Goal: Task Accomplishment & Management: Use online tool/utility

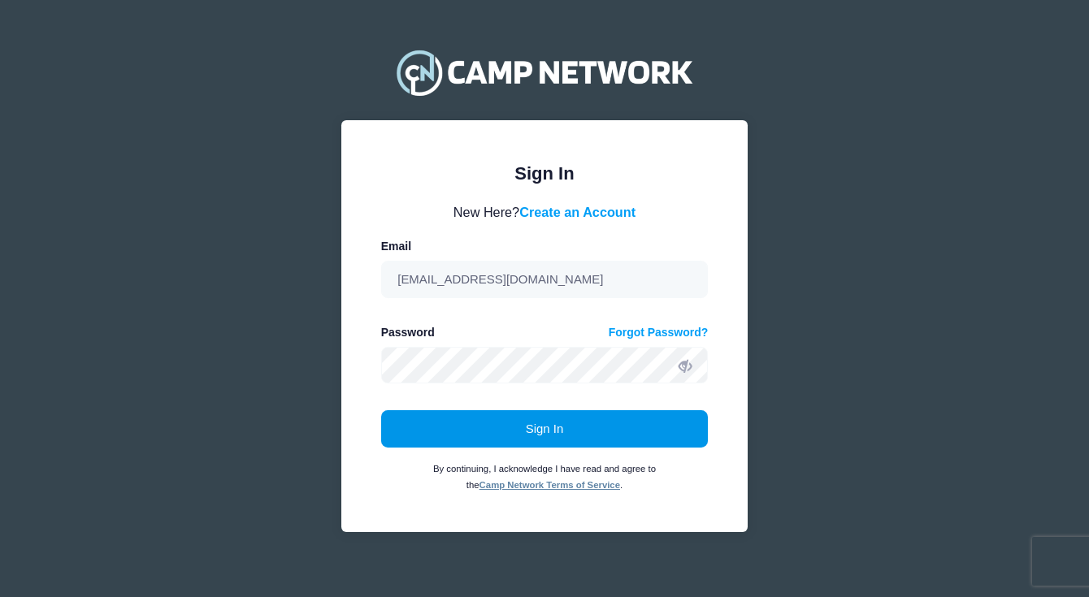
click at [605, 441] on button "Sign In" at bounding box center [545, 428] width 328 height 37
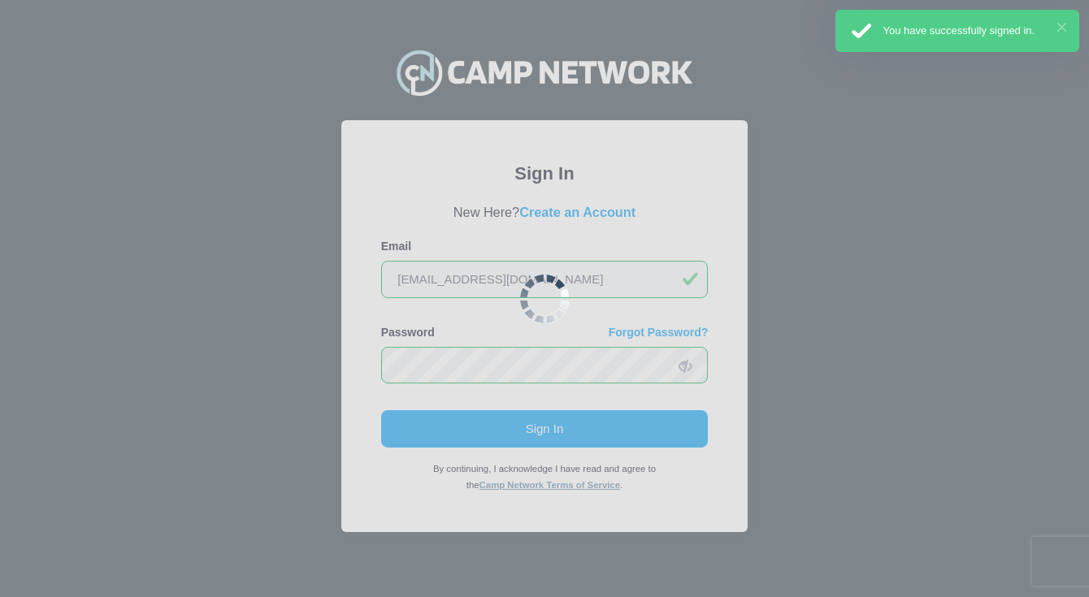
click at [1063, 25] on button "×" at bounding box center [1061, 27] width 9 height 9
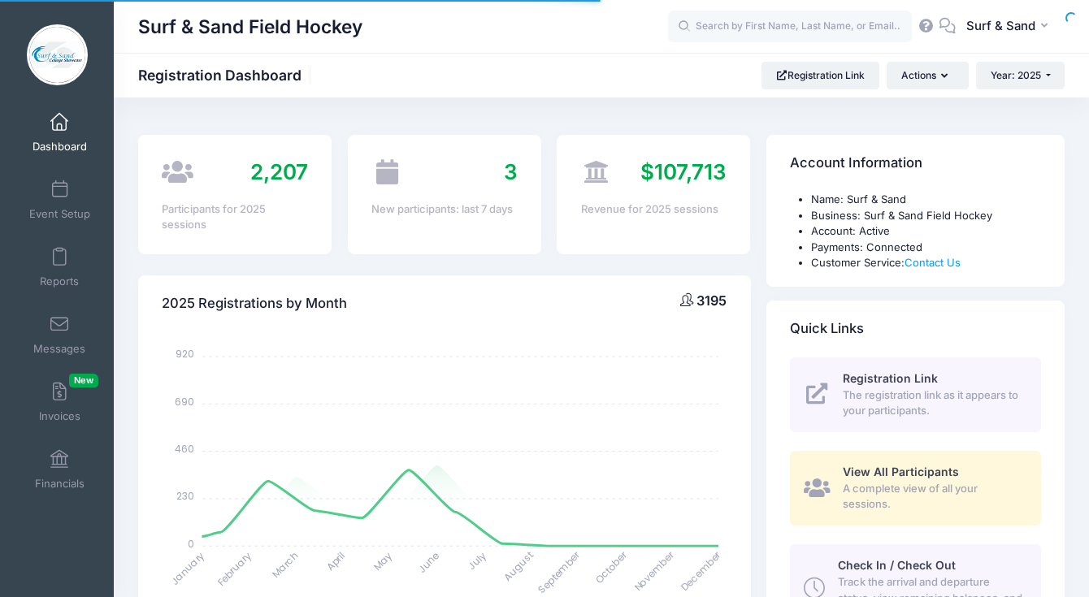
select select
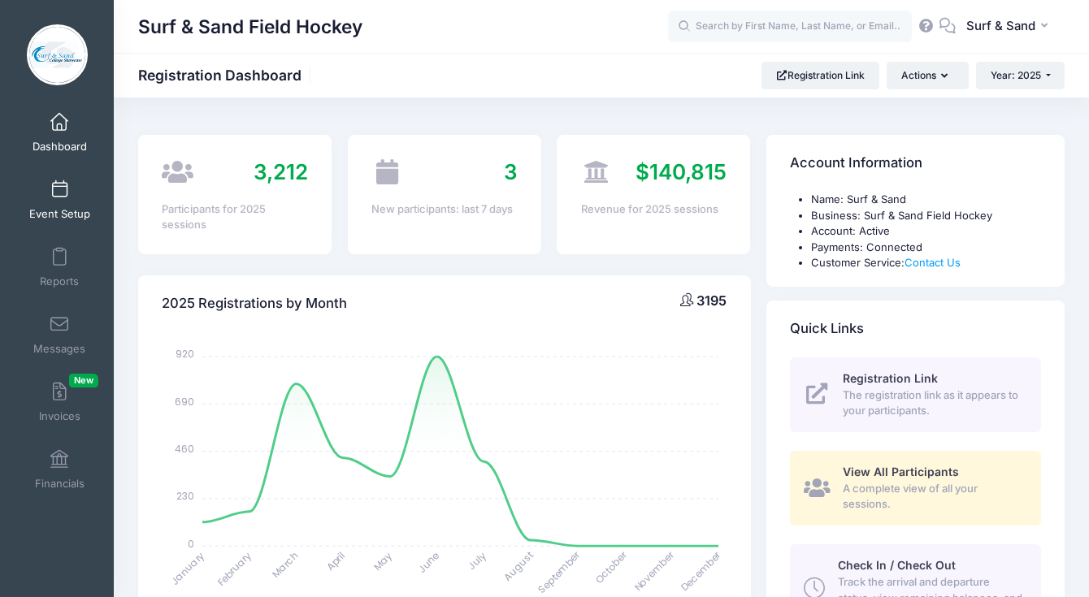
click at [72, 200] on link "Event Setup" at bounding box center [59, 199] width 77 height 57
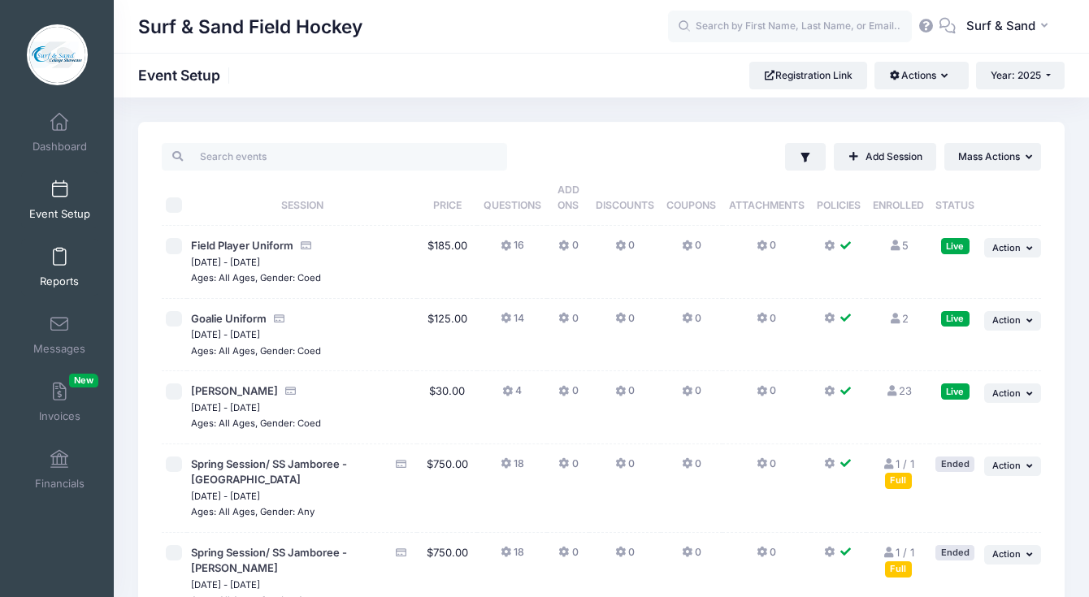
click at [50, 272] on link "Reports" at bounding box center [59, 267] width 77 height 57
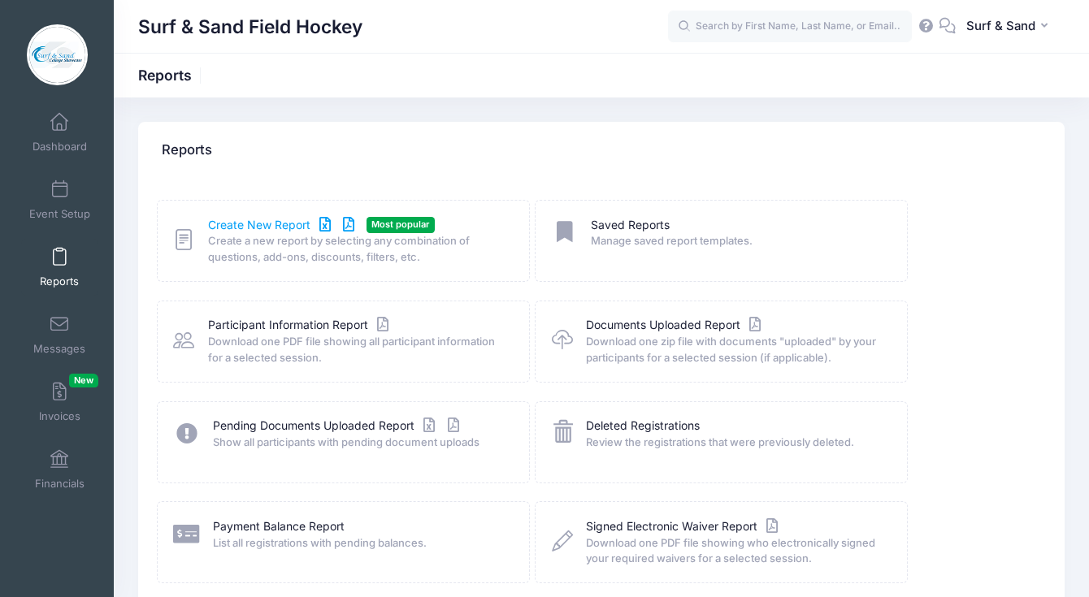
click at [280, 228] on link "Create New Report" at bounding box center [283, 225] width 151 height 17
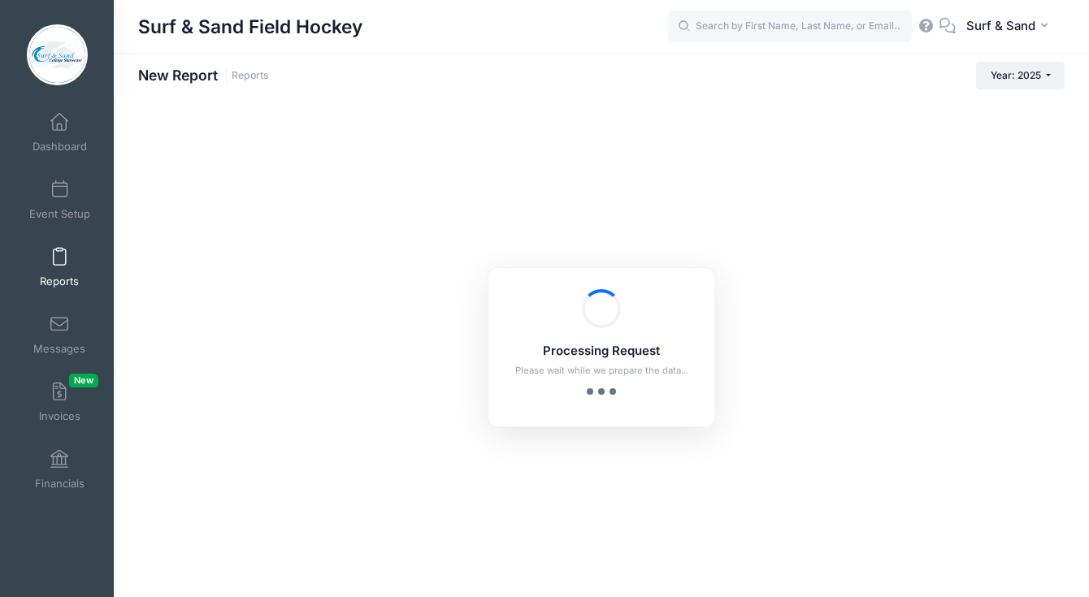
checkbox input "true"
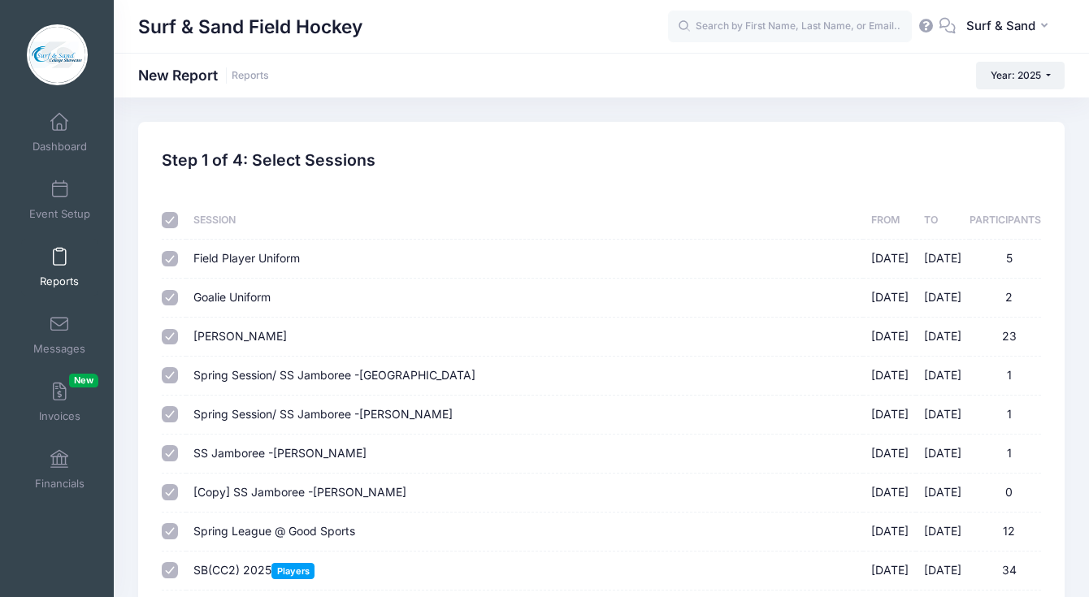
click at [167, 223] on input "checkbox" at bounding box center [170, 220] width 16 height 16
checkbox input "false"
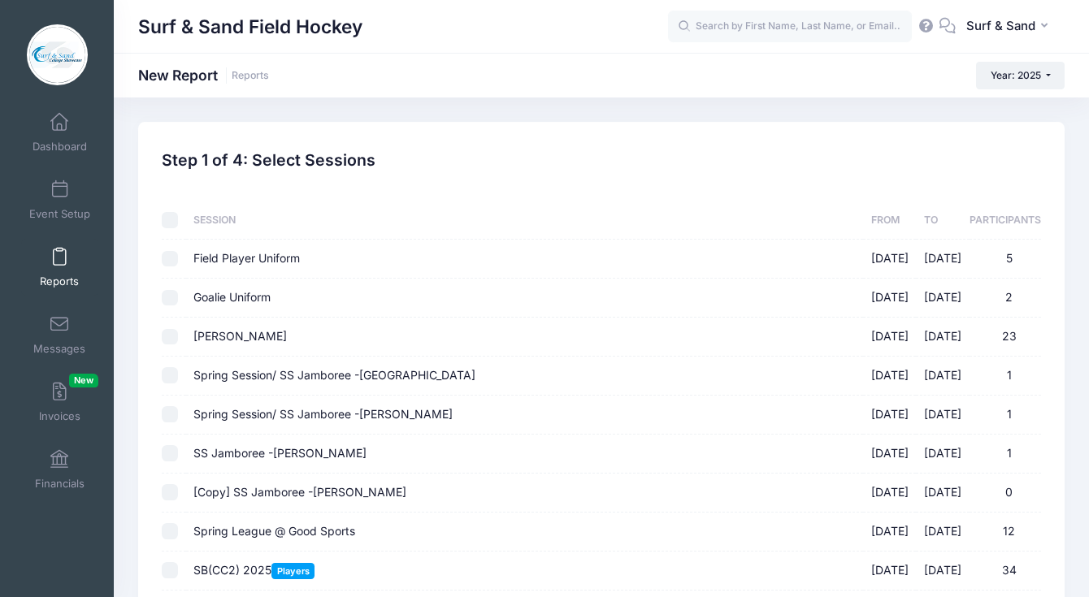
checkbox input "false"
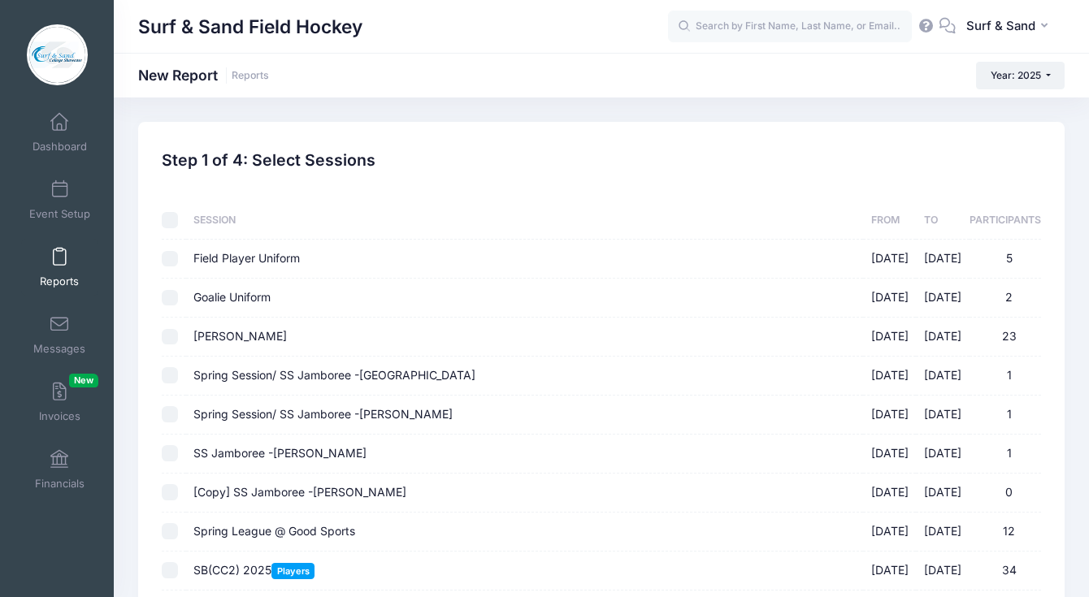
checkbox input "false"
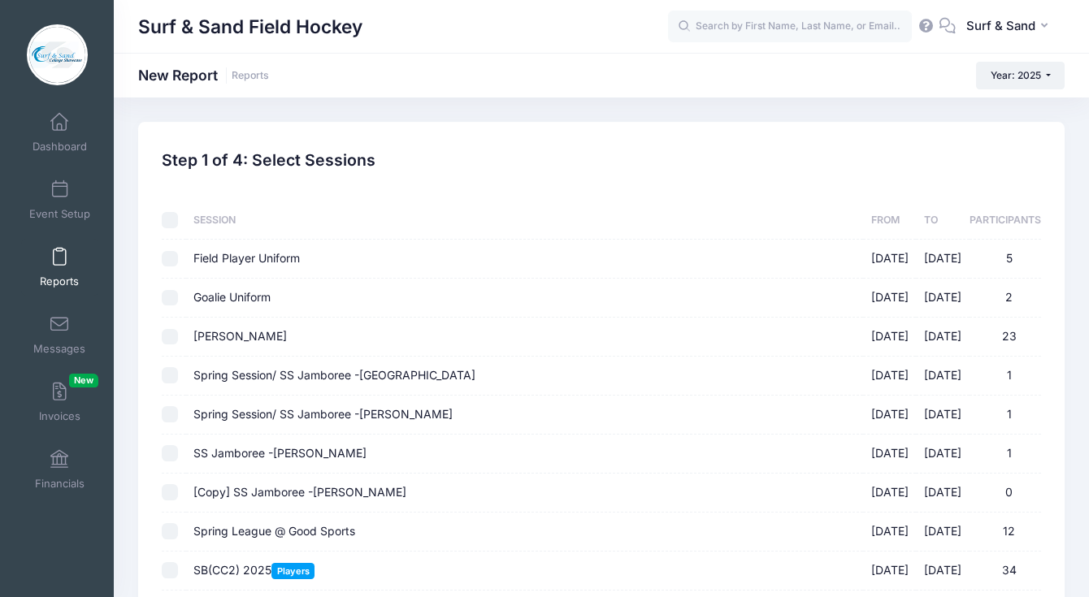
checkbox input "false"
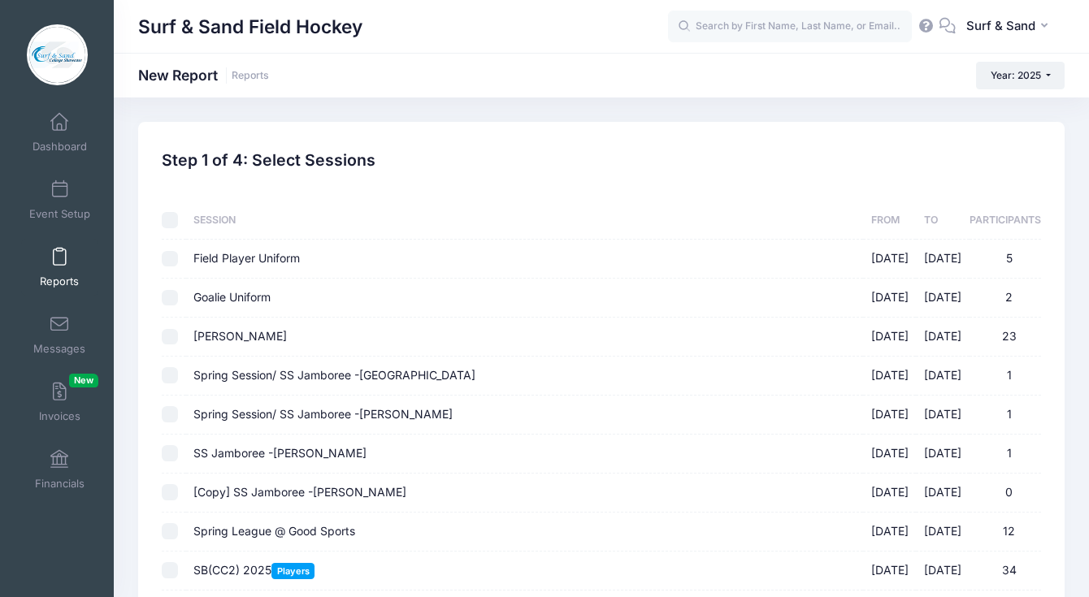
checkbox input "false"
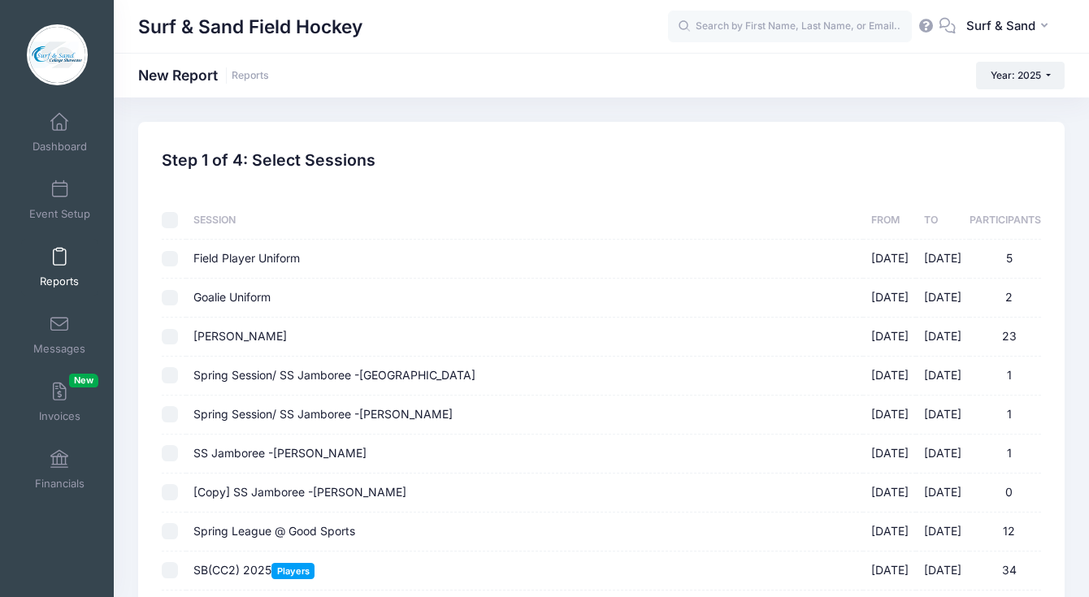
checkbox input "false"
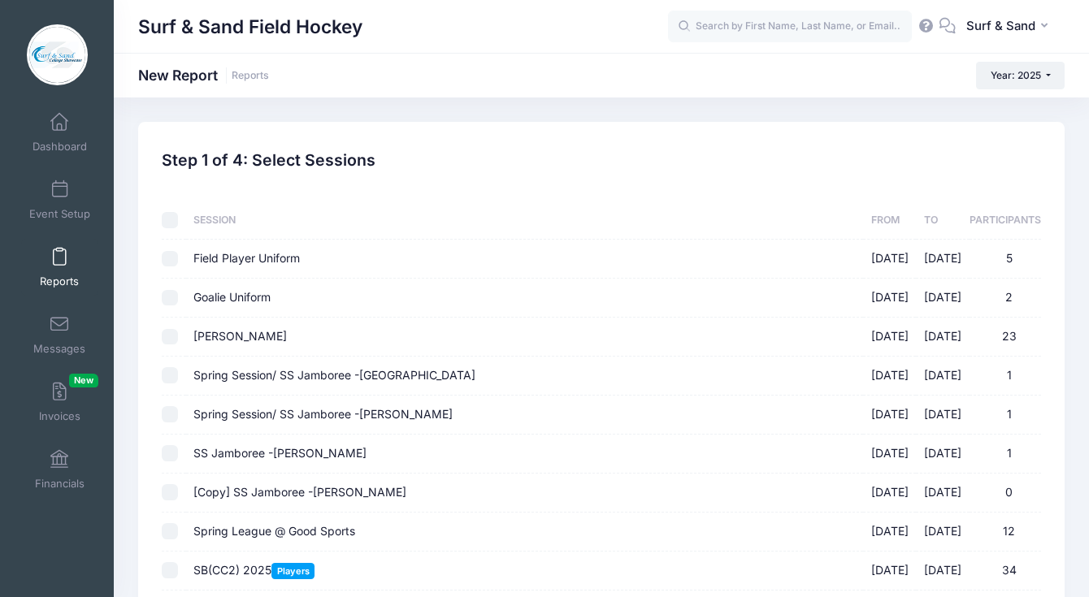
checkbox input "false"
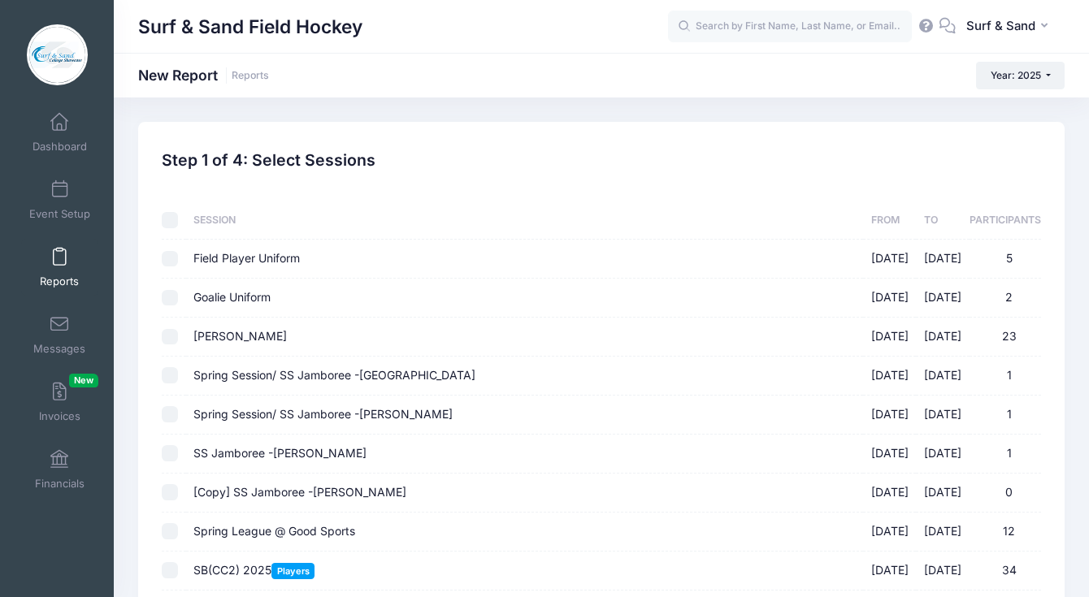
checkbox input "false"
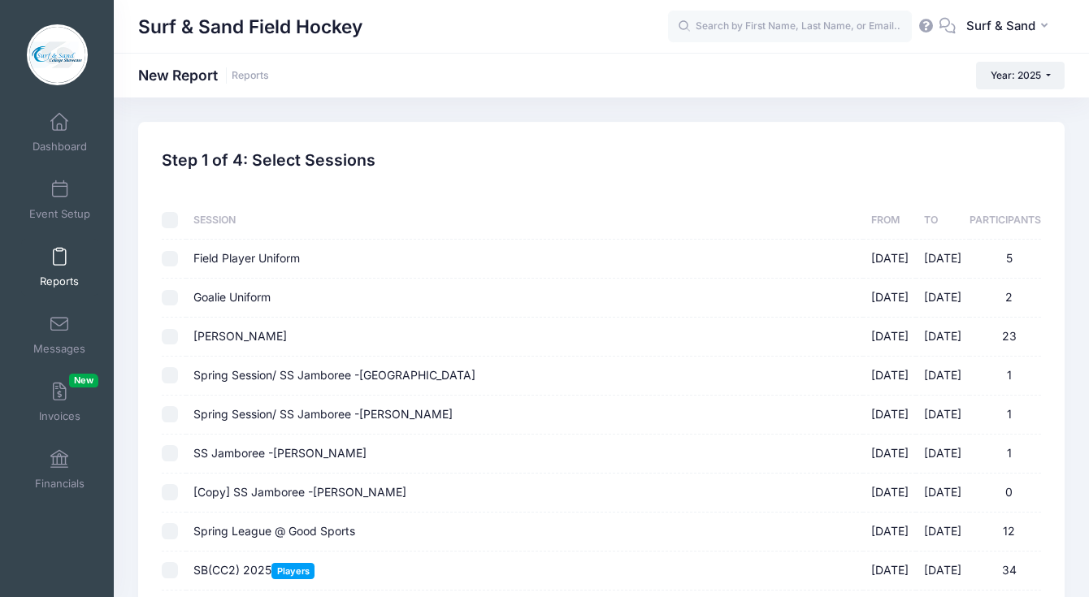
checkbox input "false"
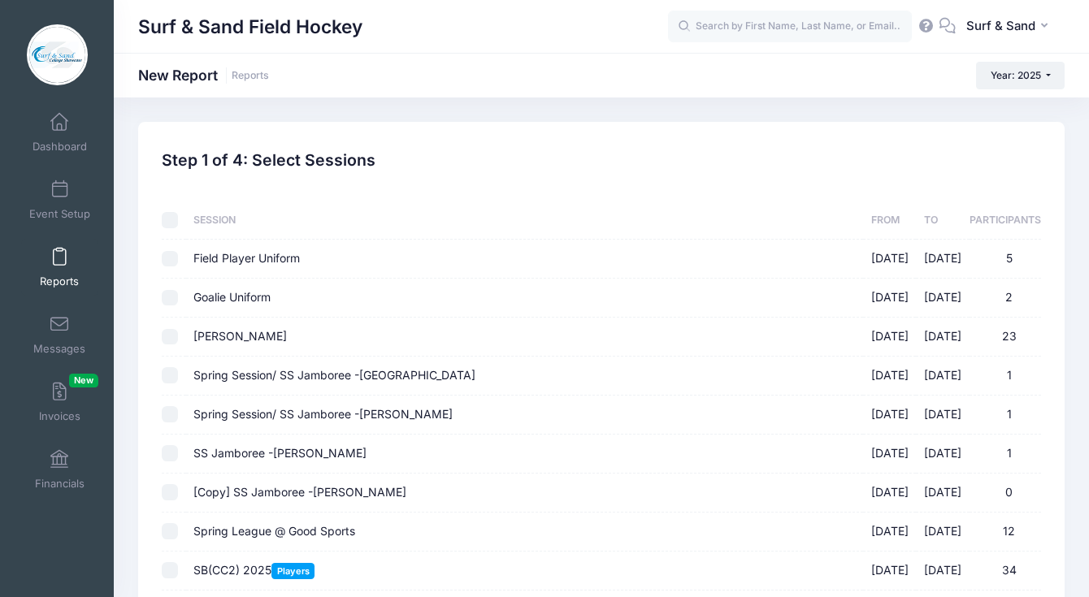
checkbox input "false"
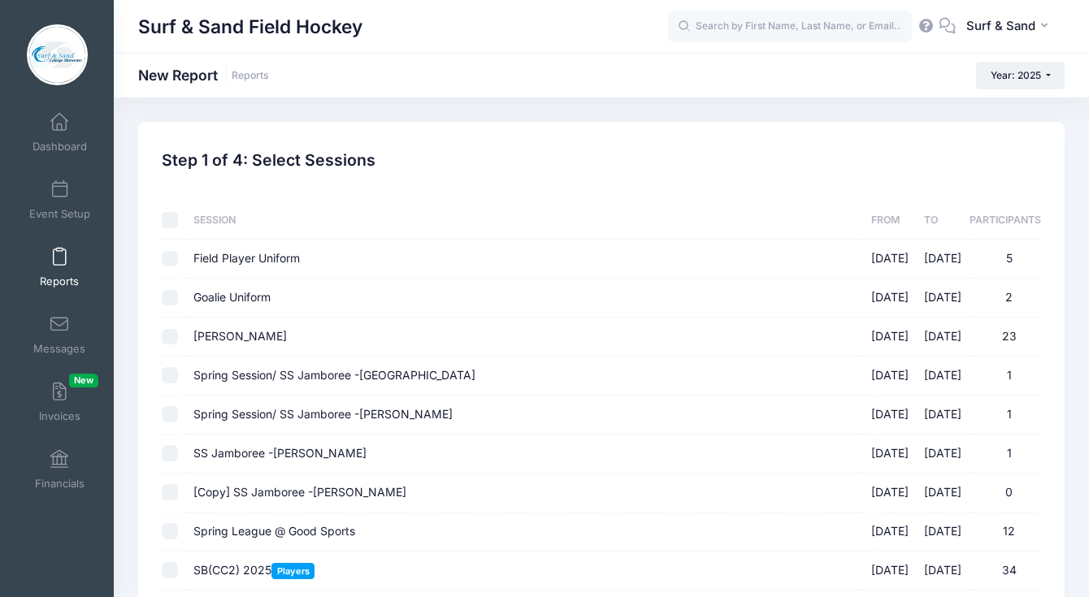
checkbox input "false"
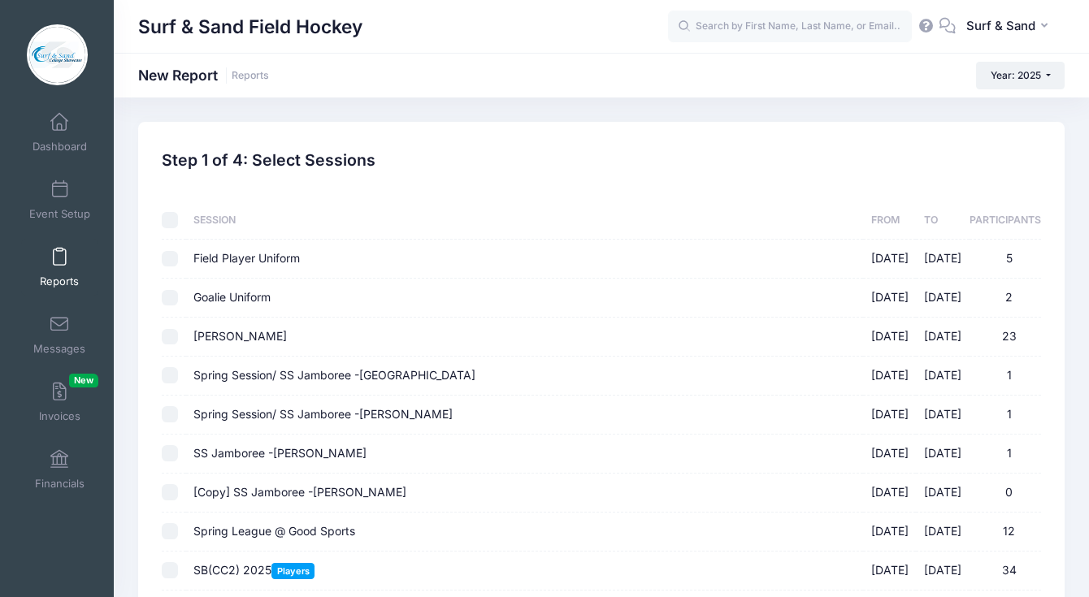
click at [171, 296] on input "Goalie Uniform 01/01/2025 - 01/31/2026 2" at bounding box center [170, 298] width 16 height 16
click at [170, 301] on input "Goalie Uniform 01/01/2025 - 01/31/2026 2" at bounding box center [170, 298] width 16 height 16
checkbox input "false"
click at [171, 336] on input "Pinney 01/01/2025 - 01/31/2026 23" at bounding box center [170, 337] width 16 height 16
checkbox input "true"
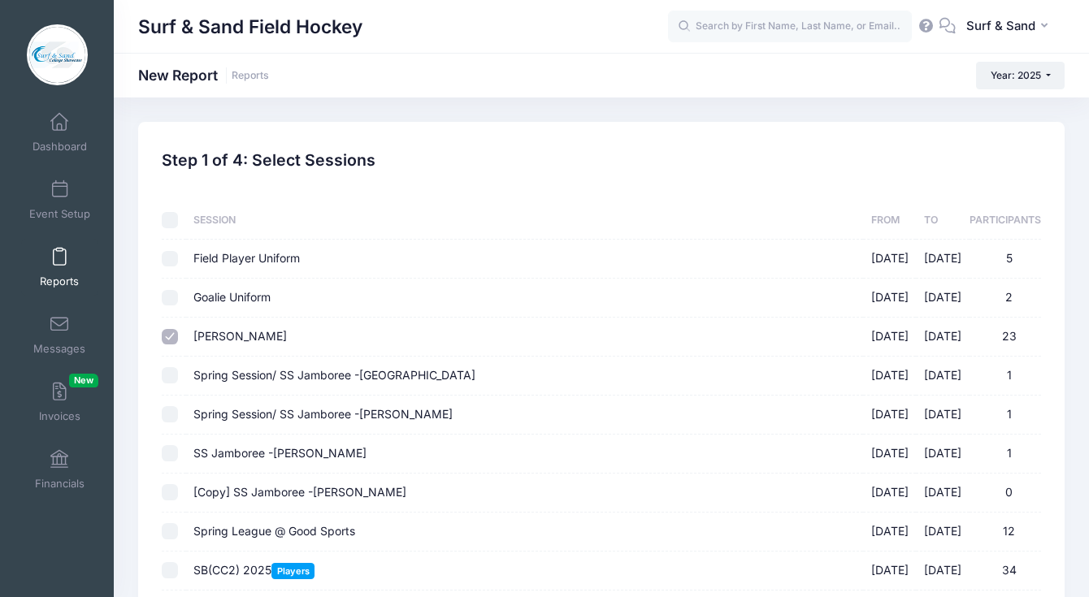
click at [175, 257] on input "Field Player Uniform 01/01/2025 - 01/31/2026 5" at bounding box center [170, 259] width 16 height 16
checkbox input "true"
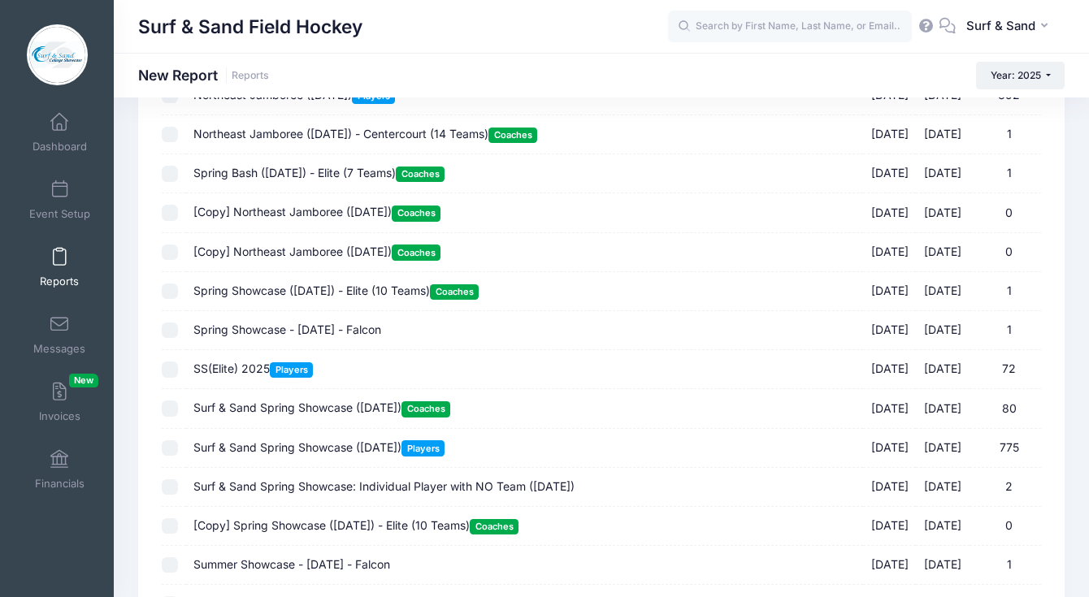
scroll to position [1885, 0]
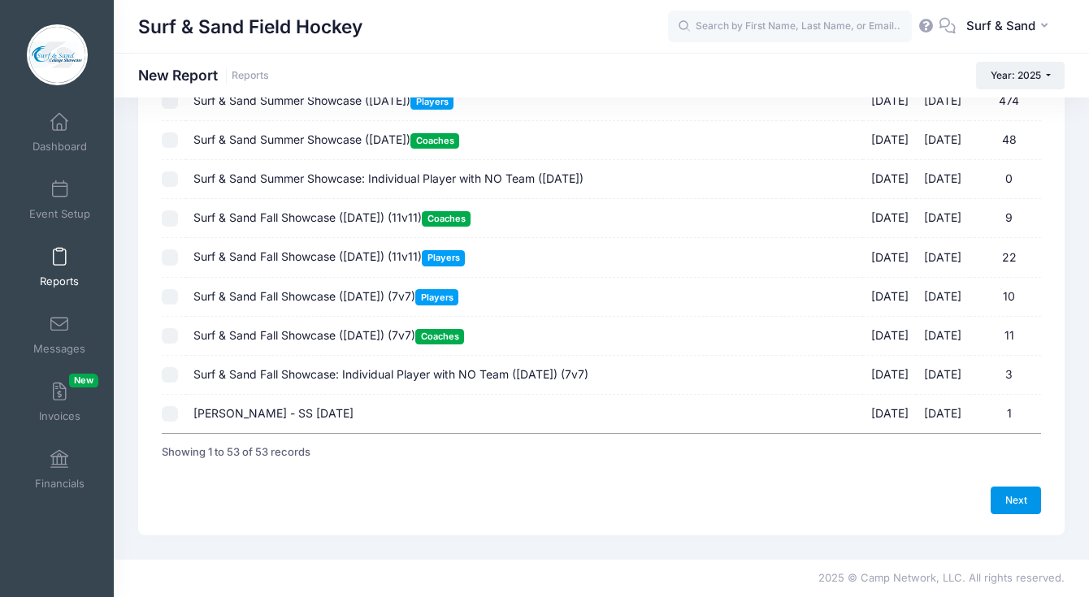
click at [1031, 499] on link "Next" at bounding box center [1016, 501] width 50 height 28
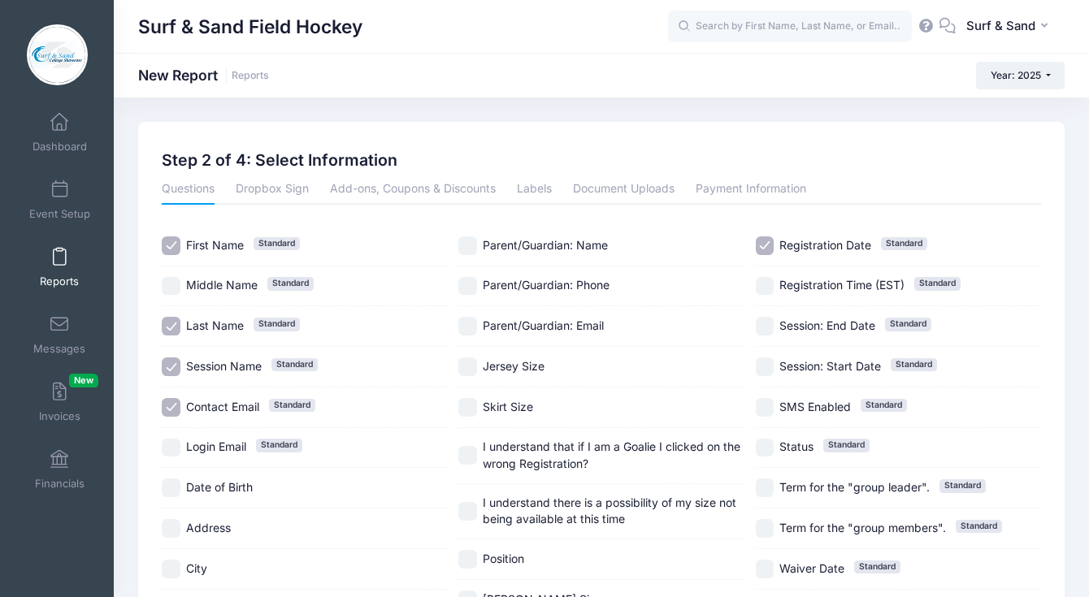
scroll to position [219, 0]
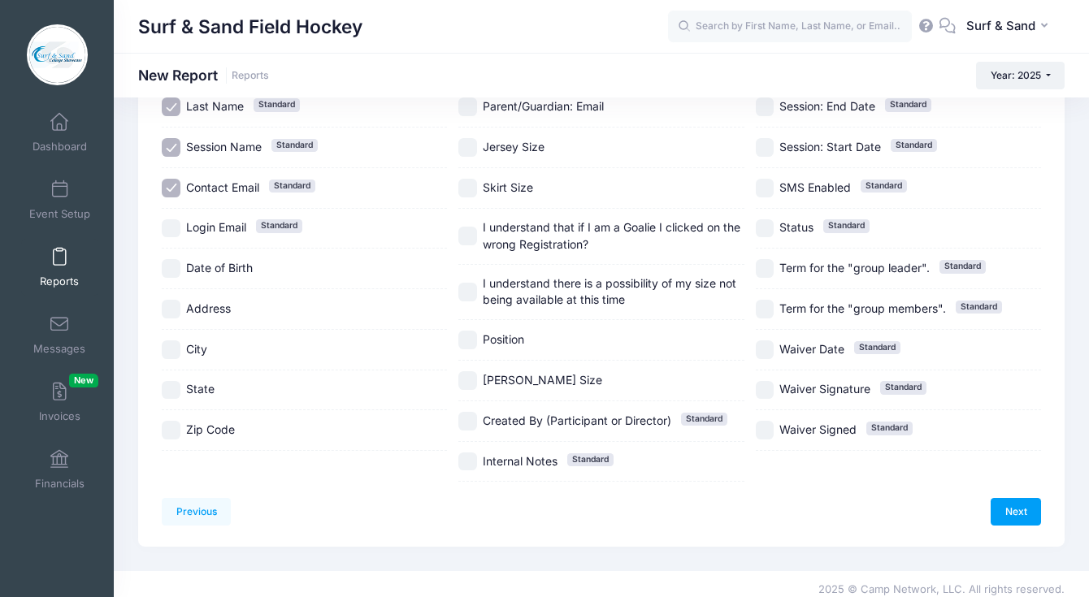
click at [215, 304] on span "Address" at bounding box center [208, 309] width 45 height 14
checkbox input "true"
click at [216, 270] on span "Date of Birth" at bounding box center [219, 268] width 67 height 14
checkbox input "true"
click at [208, 347] on label "City" at bounding box center [304, 350] width 285 height 19
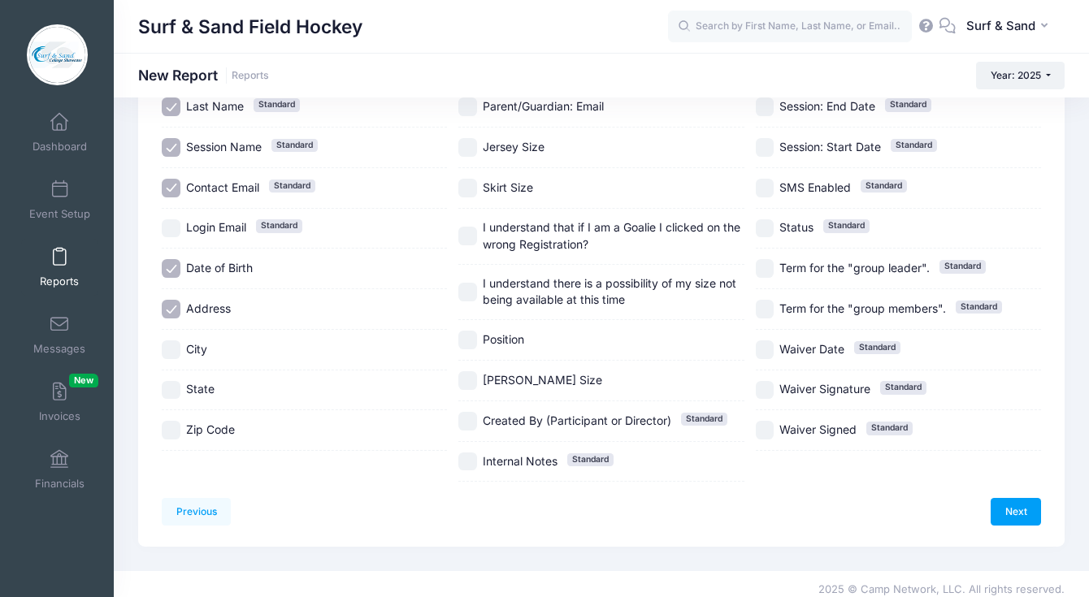
checkbox input "true"
click at [206, 381] on span "State" at bounding box center [200, 389] width 28 height 17
checkbox input "true"
click at [208, 427] on span "Zip Code" at bounding box center [210, 430] width 49 height 14
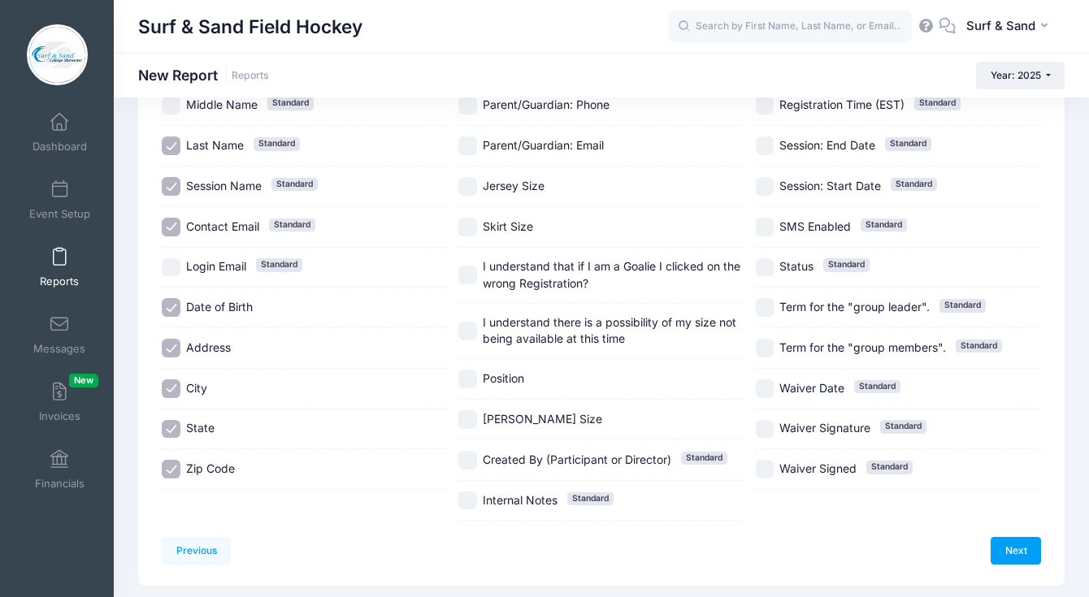
scroll to position [182, 0]
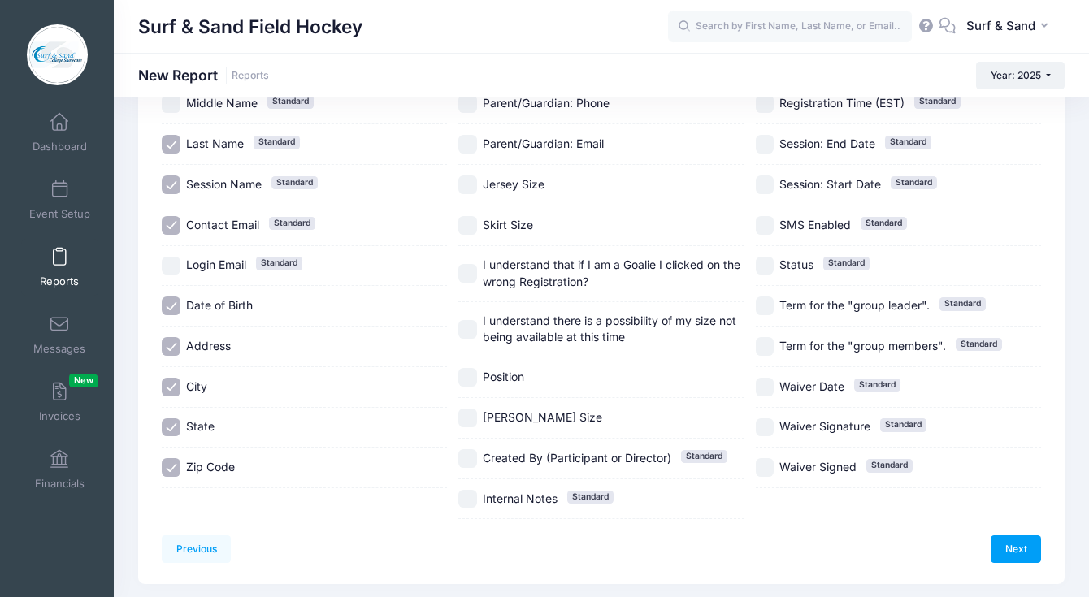
click at [224, 465] on span "Zip Code" at bounding box center [210, 467] width 49 height 14
checkbox input "false"
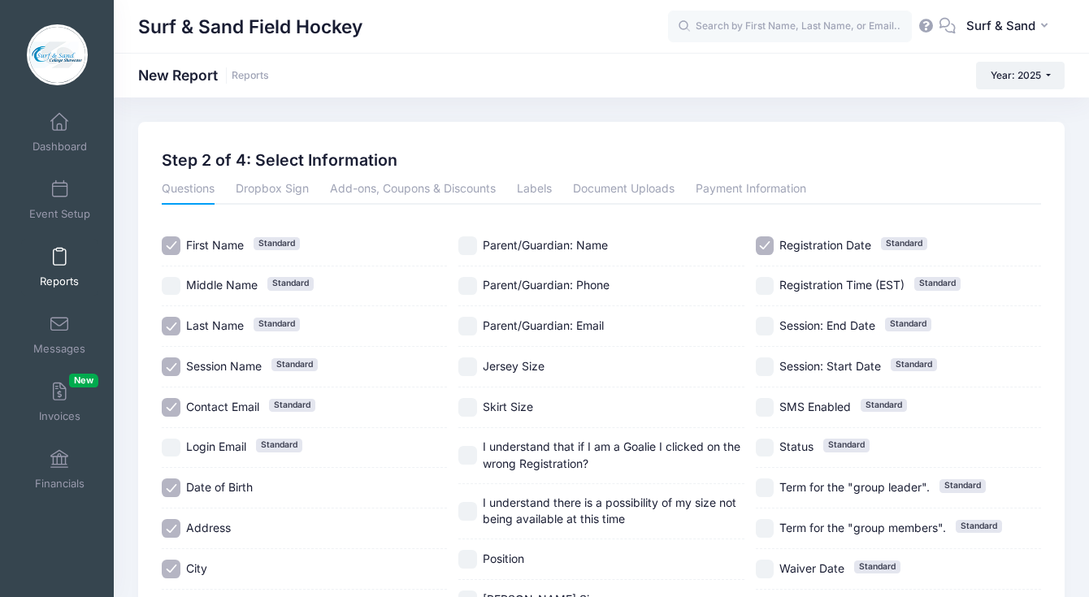
click at [773, 281] on input "Registration Time (EST) Standard" at bounding box center [765, 286] width 19 height 19
checkbox input "true"
click at [528, 359] on span "Jersey Size" at bounding box center [514, 366] width 62 height 14
checkbox input "true"
click at [523, 400] on span "Skirt Size" at bounding box center [508, 407] width 50 height 14
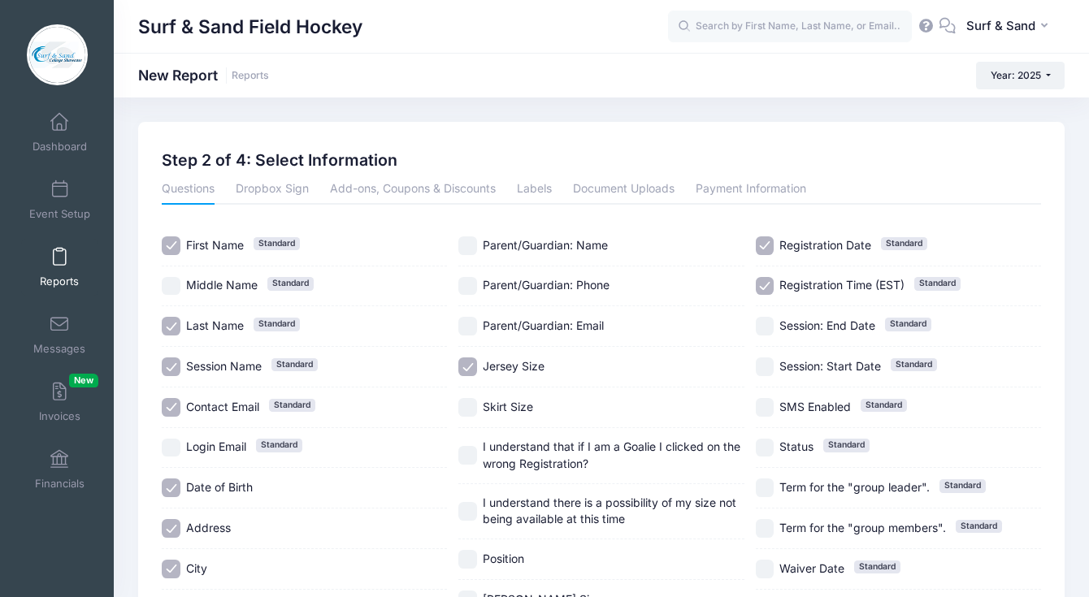
checkbox input "true"
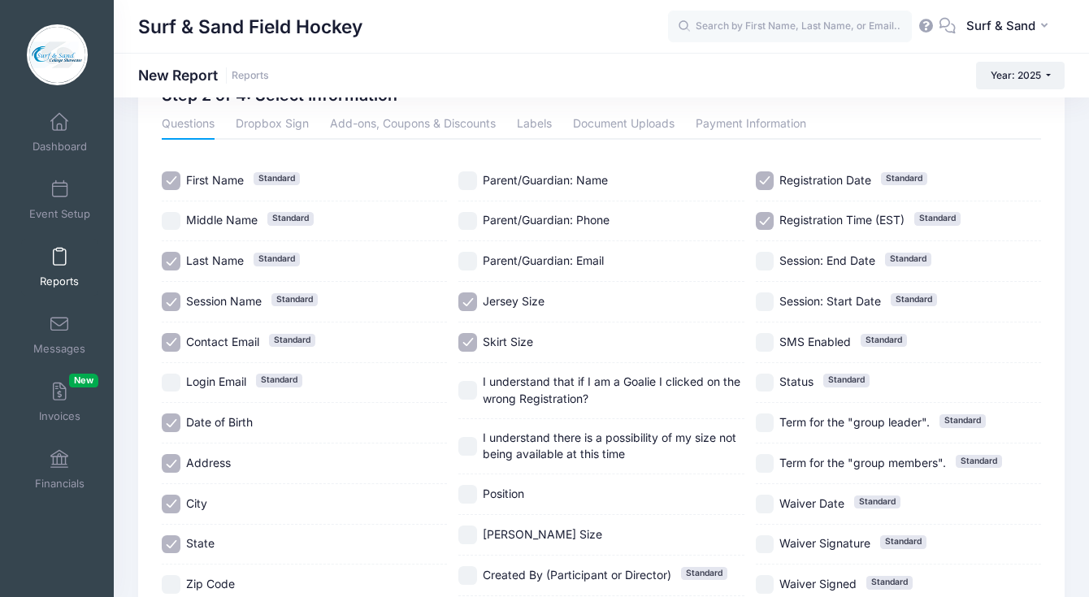
scroll to position [175, 0]
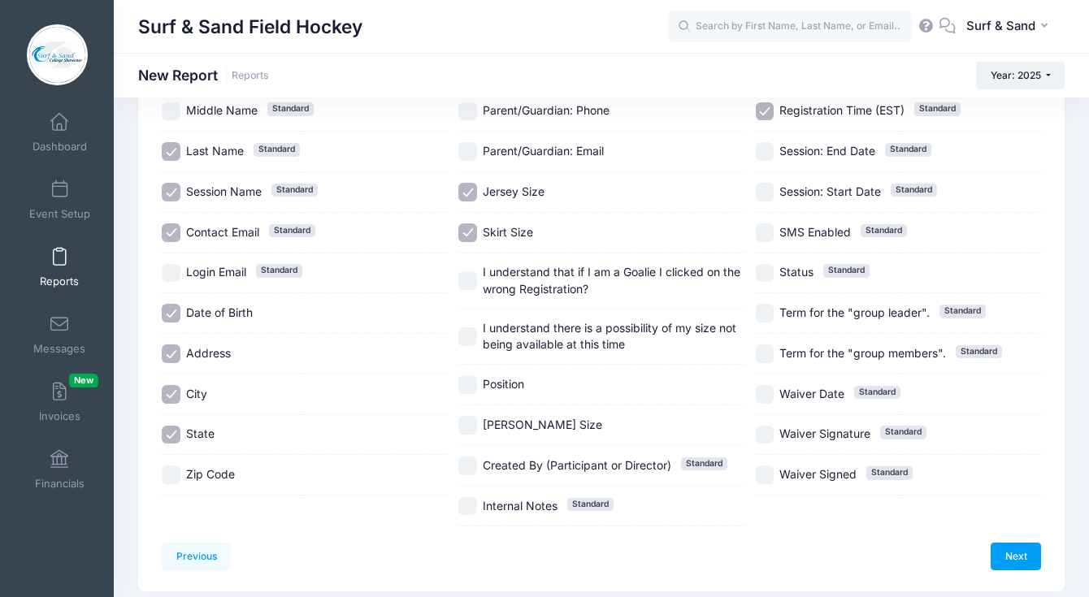
click at [523, 418] on span "Pinney Size" at bounding box center [542, 425] width 119 height 14
checkbox input "true"
click at [512, 377] on span "Position" at bounding box center [503, 384] width 41 height 14
checkbox input "true"
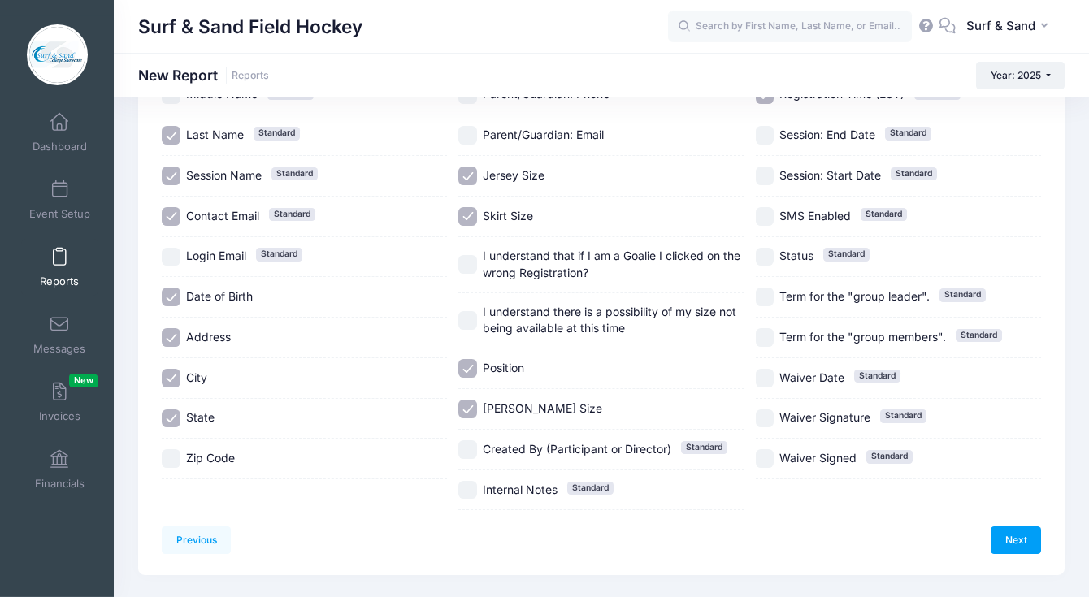
scroll to position [219, 0]
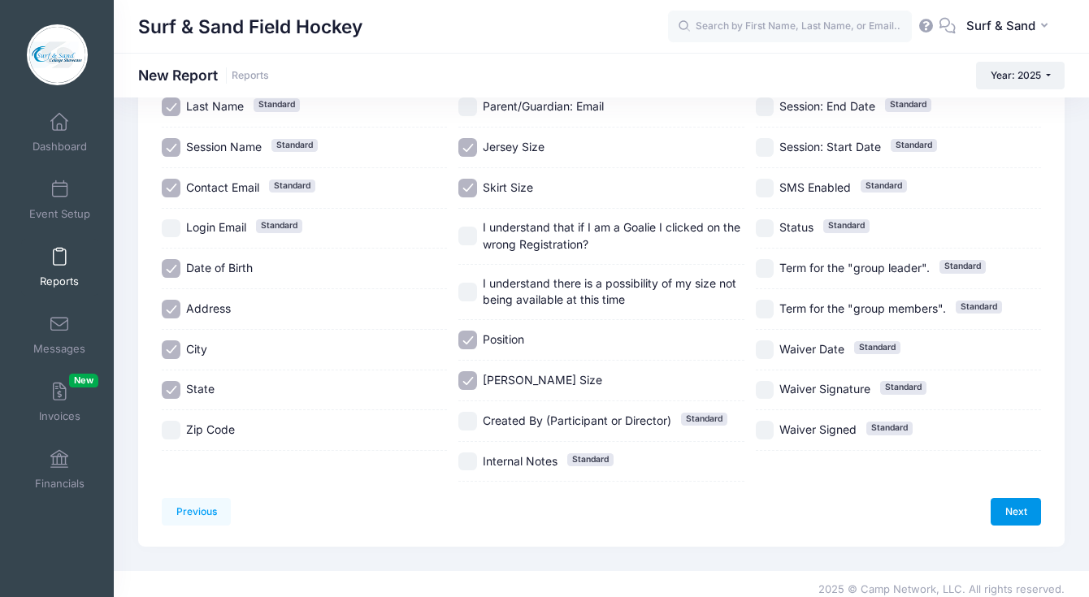
click at [1015, 499] on link "Next" at bounding box center [1016, 512] width 50 height 28
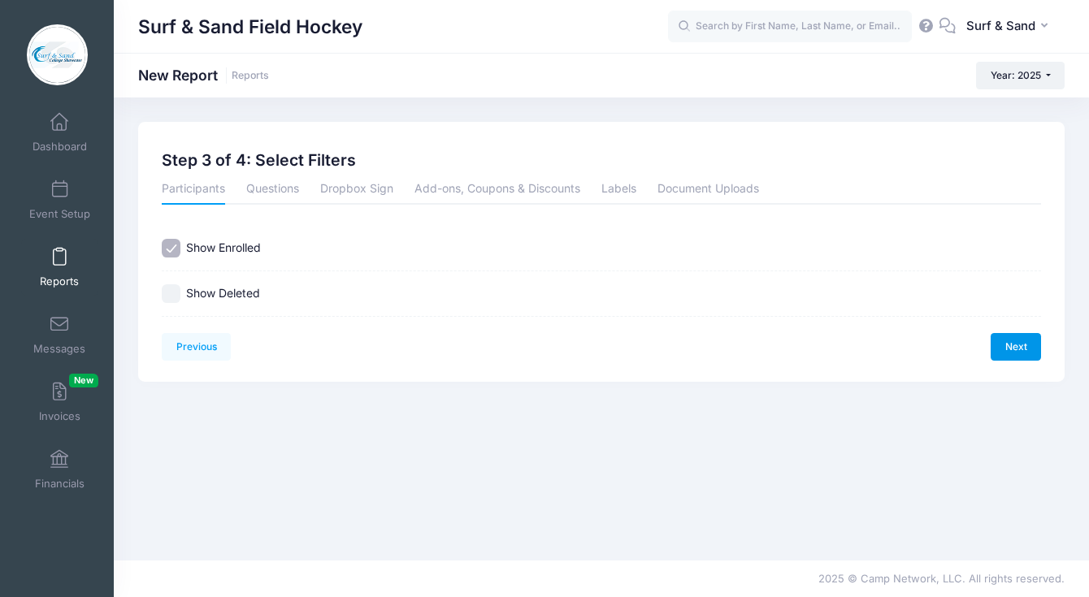
scroll to position [0, 0]
click at [1001, 357] on link "Next" at bounding box center [1016, 347] width 50 height 28
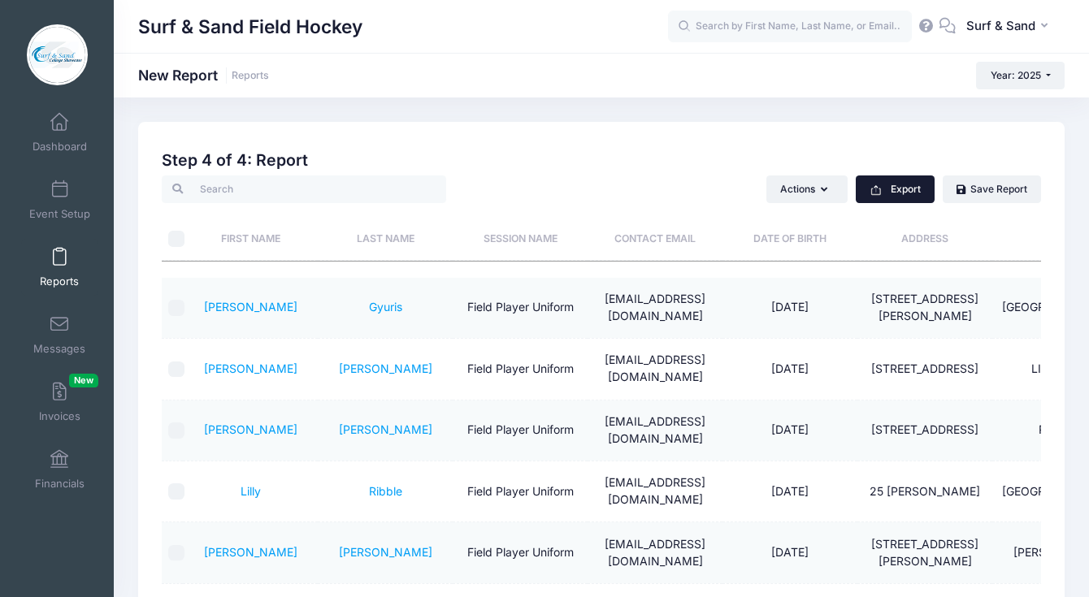
click at [910, 197] on button "Export" at bounding box center [895, 190] width 79 height 28
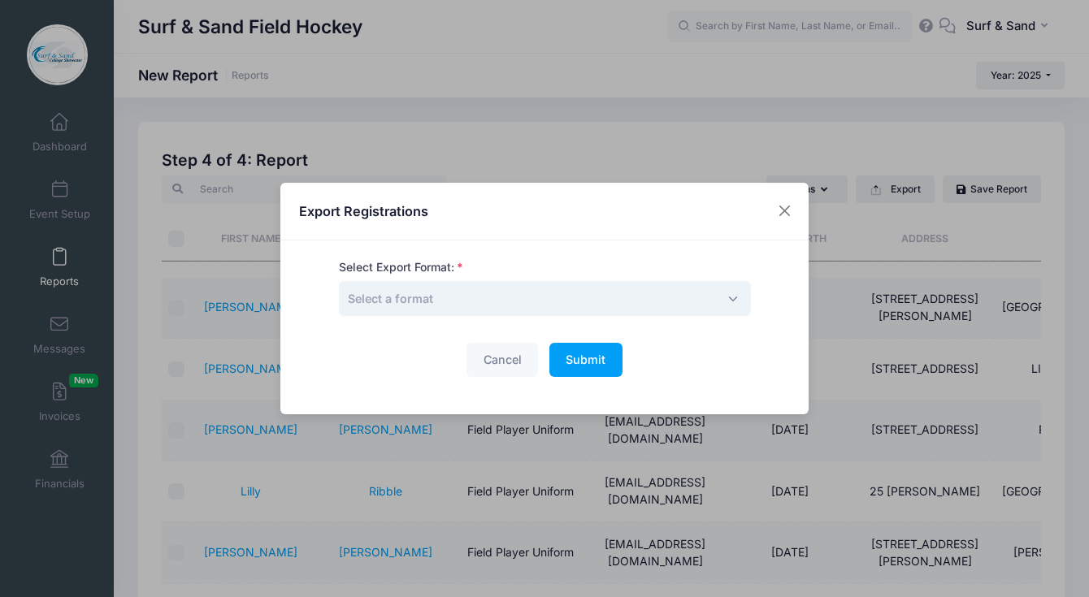
click at [607, 308] on span "Select a format" at bounding box center [545, 298] width 412 height 35
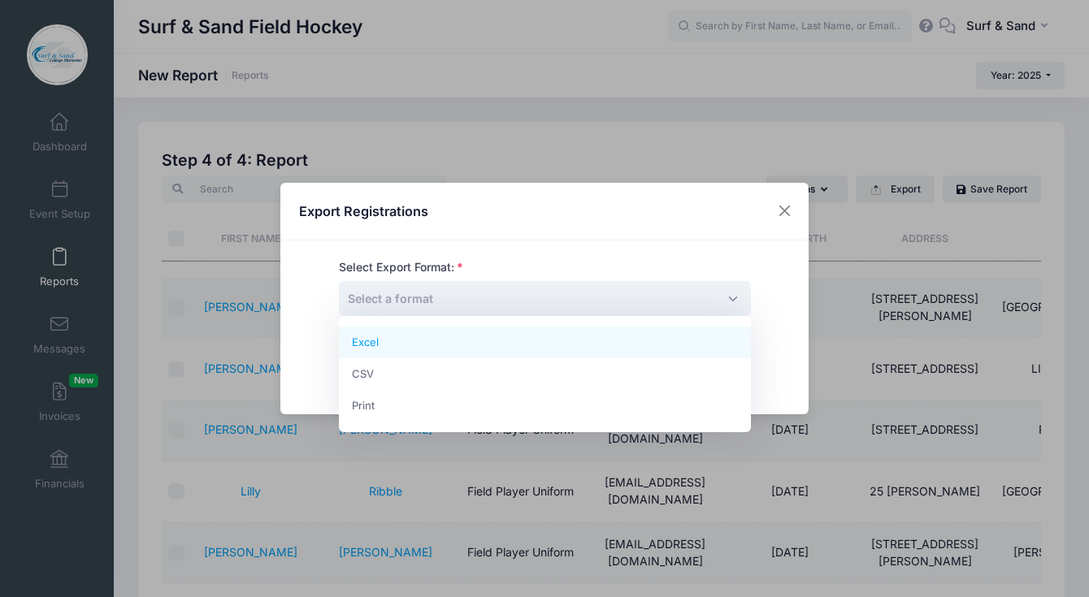
select select "excel"
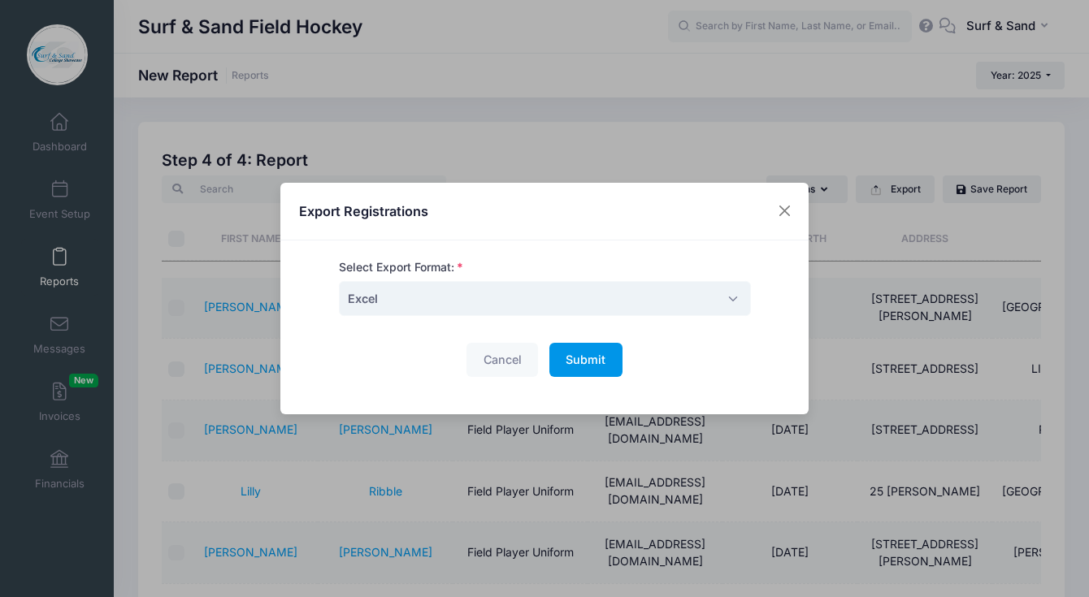
click at [587, 353] on button "Submit Please wait..." at bounding box center [585, 360] width 73 height 35
